Goal: Task Accomplishment & Management: Manage account settings

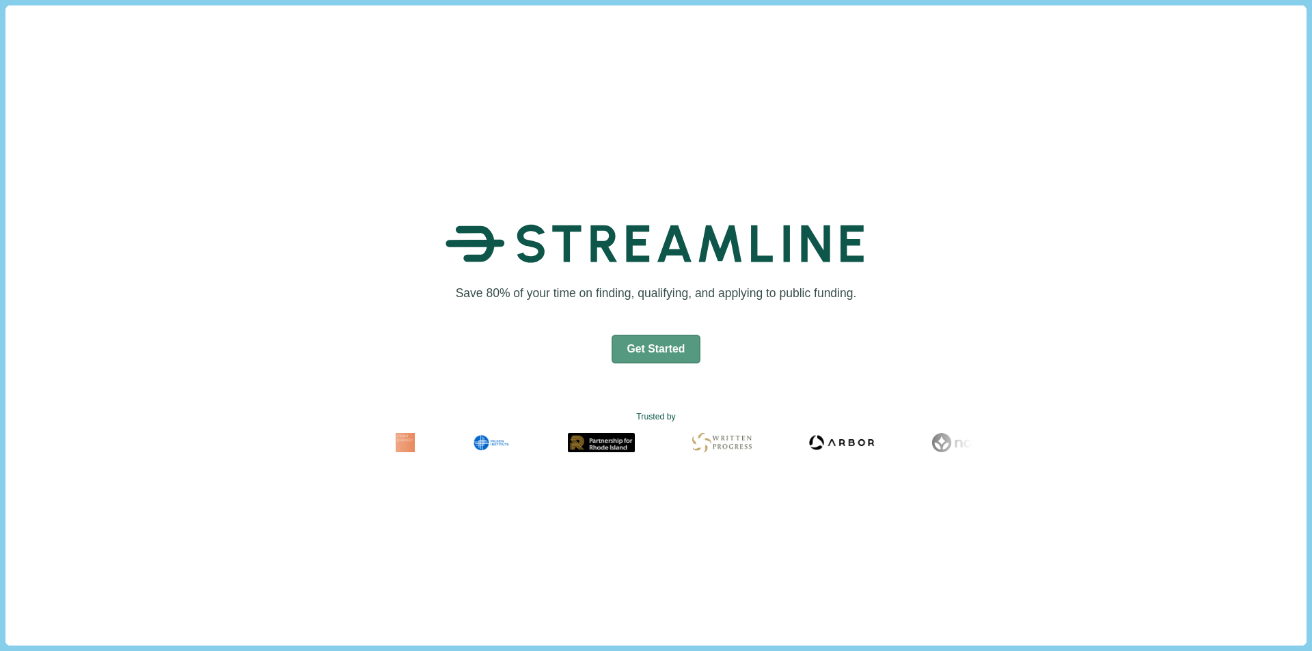
click at [621, 352] on button "Get Started" at bounding box center [657, 349] width 90 height 29
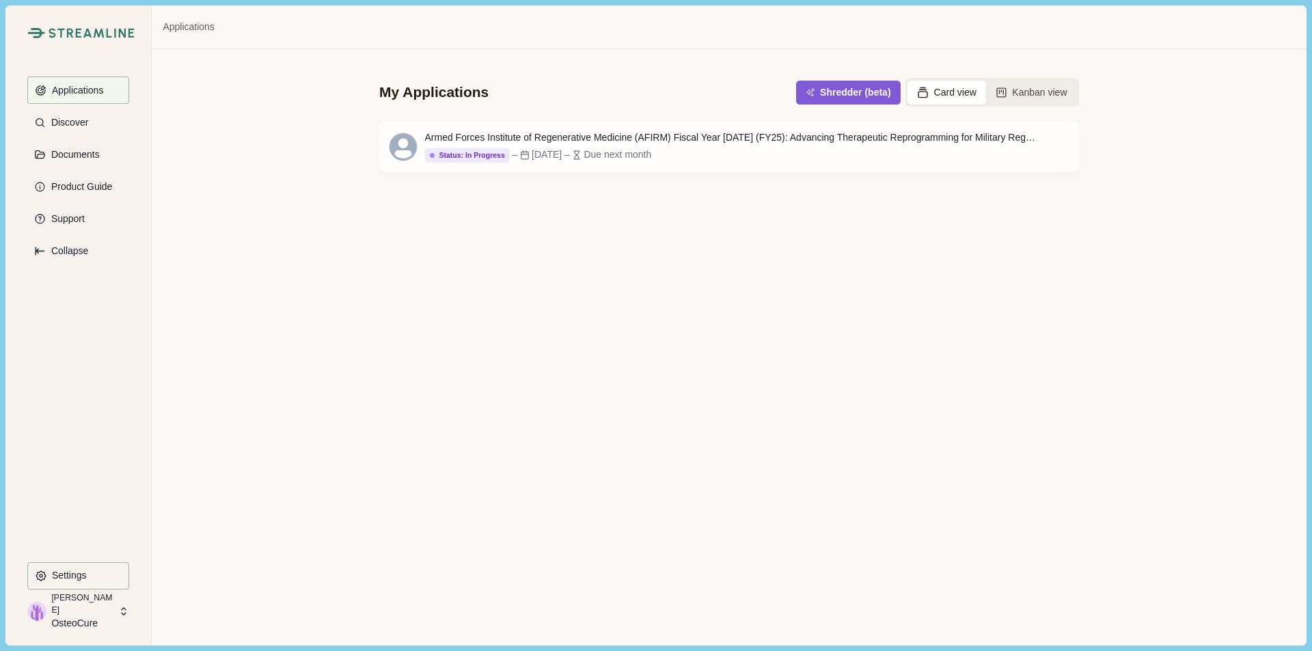
click at [79, 617] on p "OsteoCure" at bounding box center [82, 624] width 63 height 14
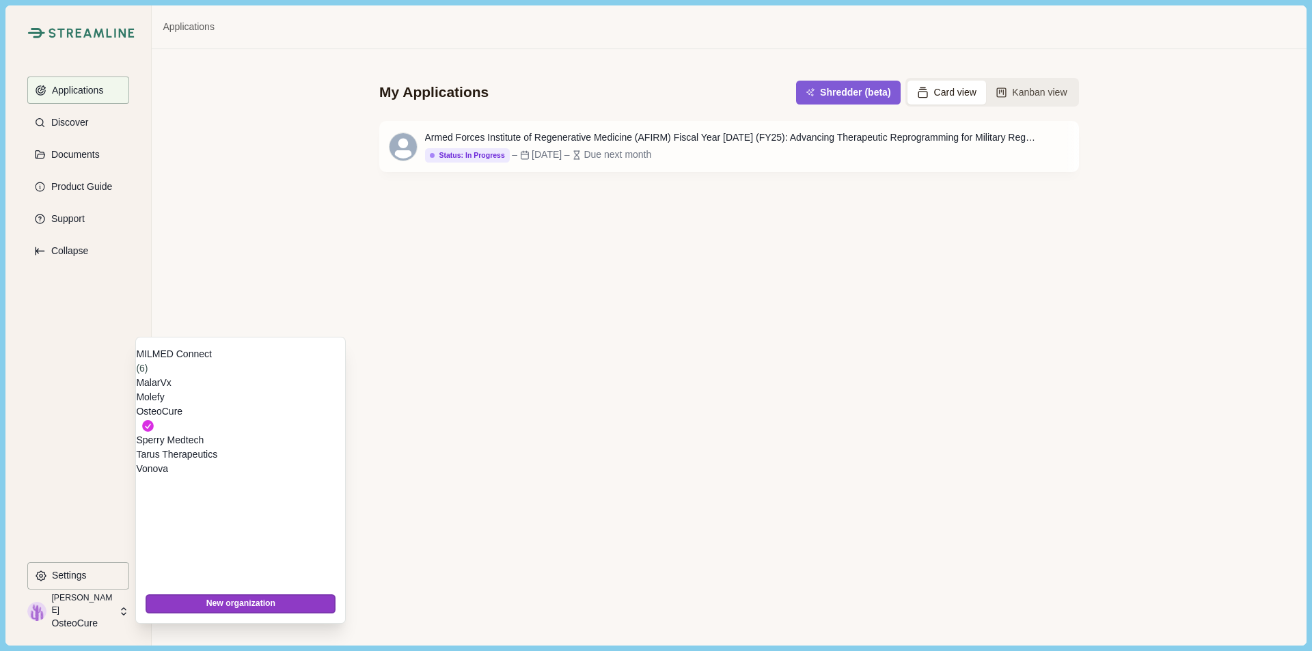
click at [170, 448] on p "Sperry Medtech" at bounding box center [240, 440] width 209 height 14
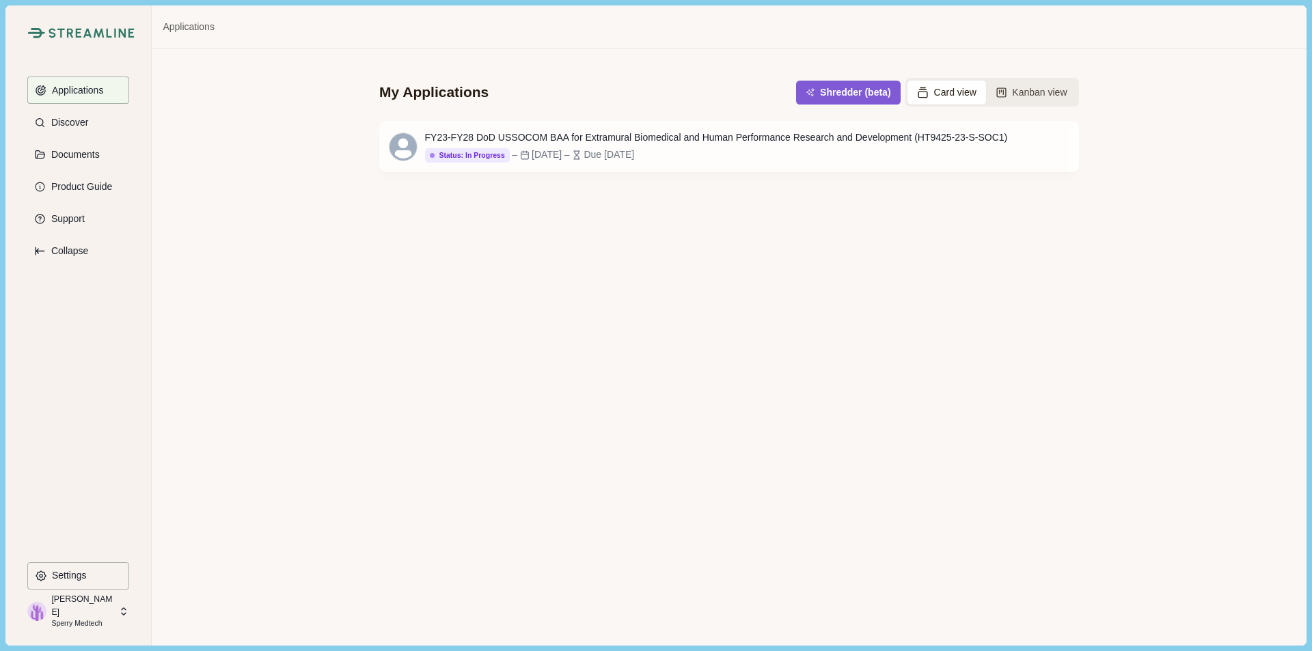
click at [94, 606] on p "[PERSON_NAME]" at bounding box center [82, 605] width 63 height 25
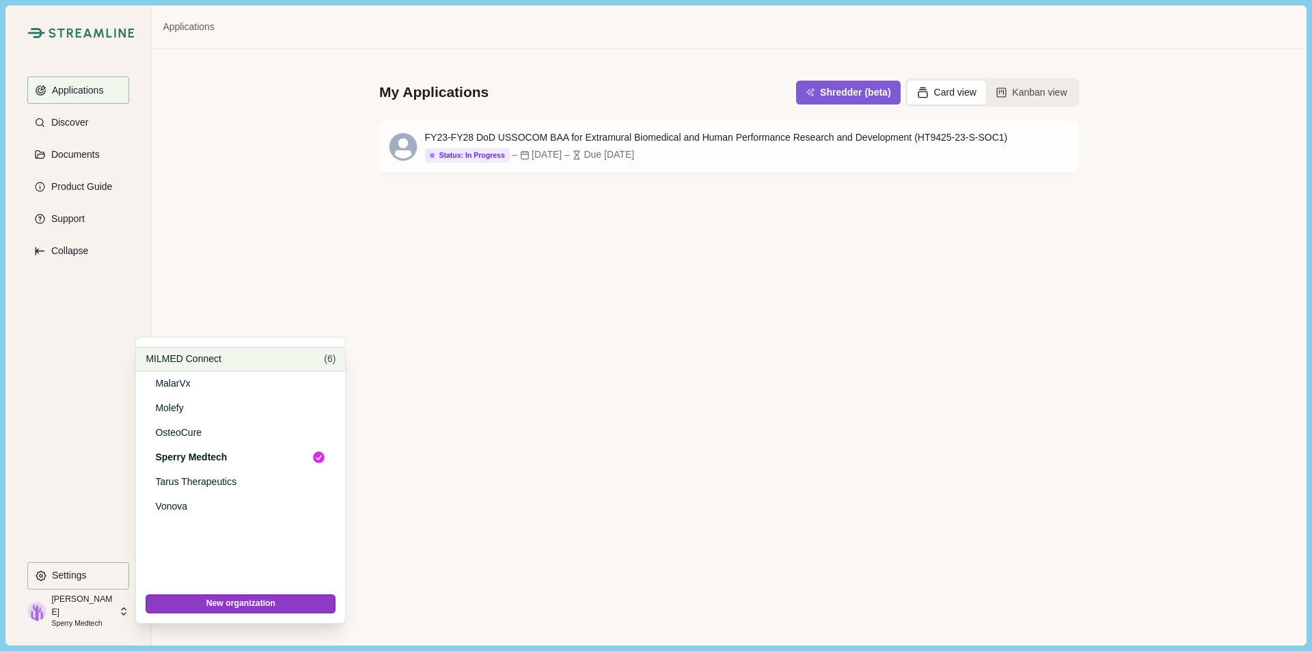
click at [180, 360] on p "MILMED Connect" at bounding box center [233, 359] width 174 height 14
